Goal: Task Accomplishment & Management: Manage account settings

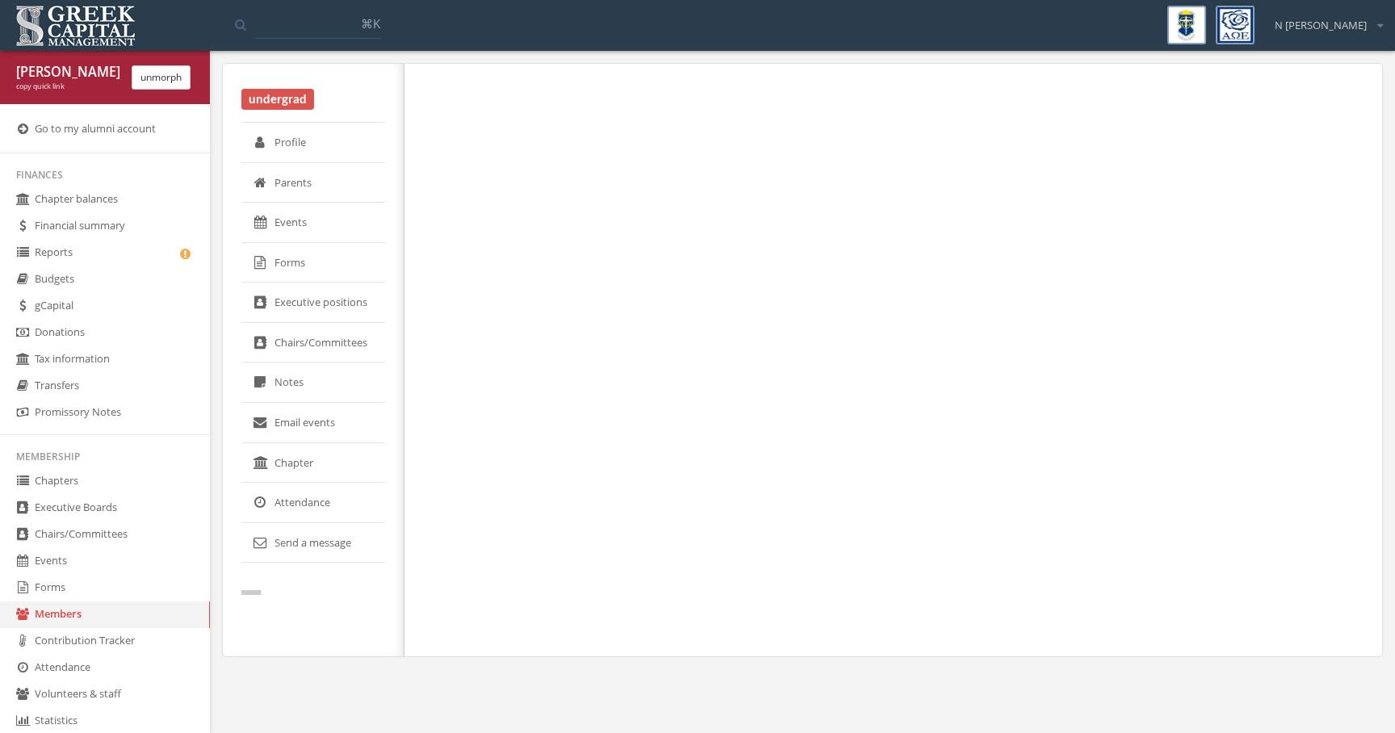
click at [696, 423] on div at bounding box center [888, 360] width 966 height 593
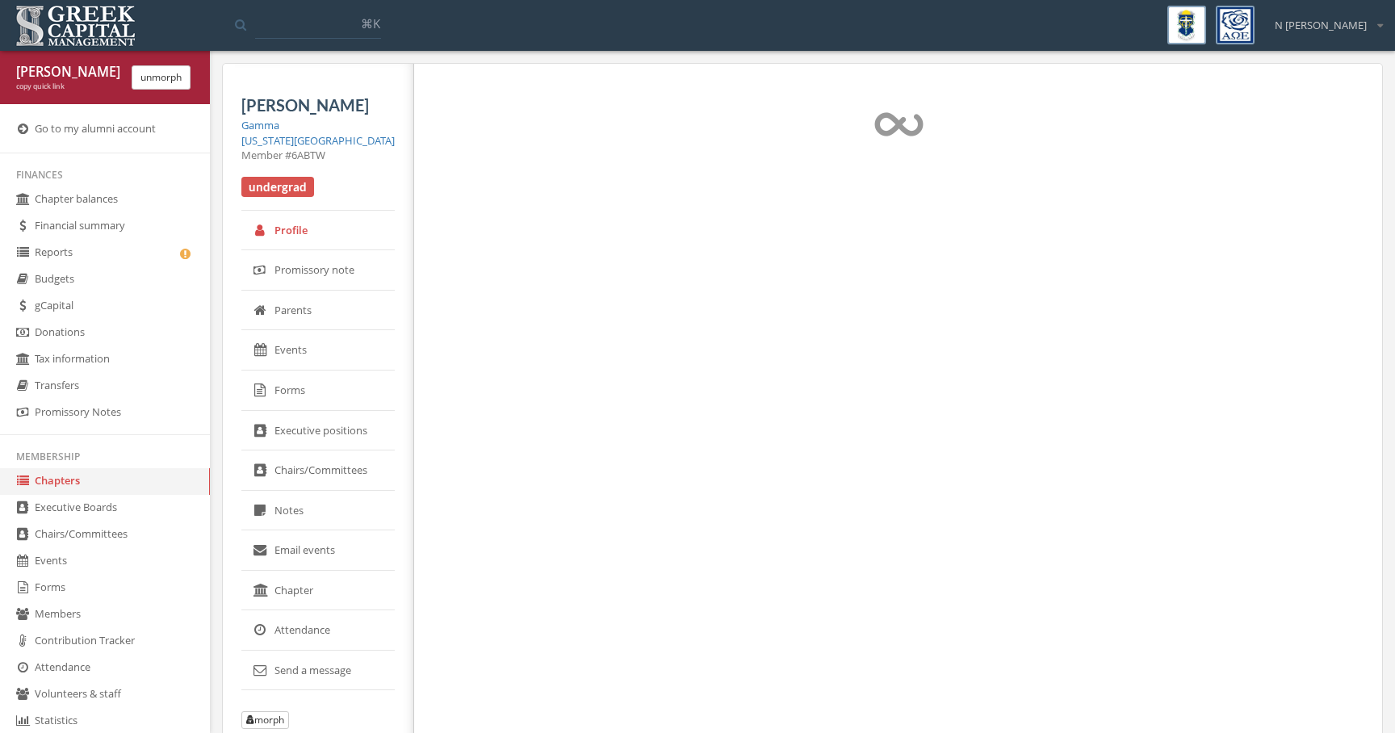
select select "******"
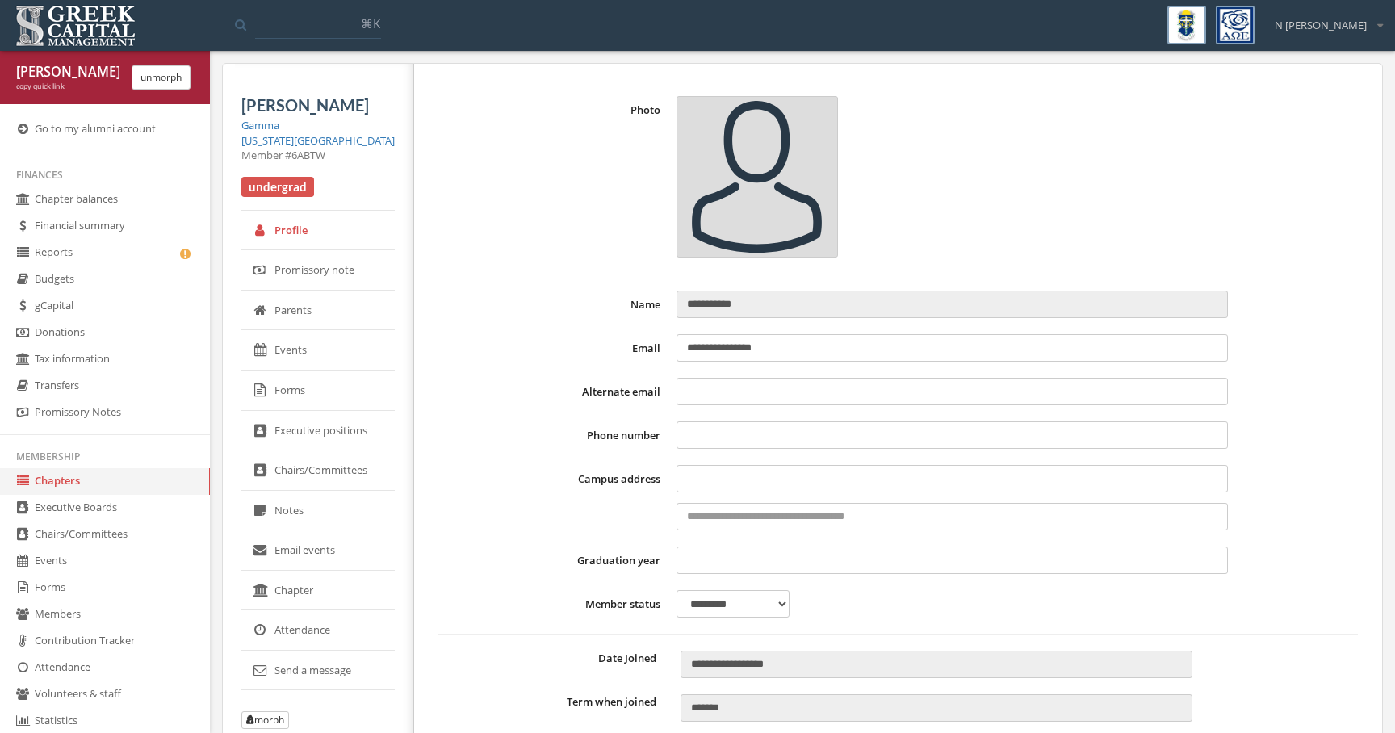
type input "**********"
